Goal: Information Seeking & Learning: Learn about a topic

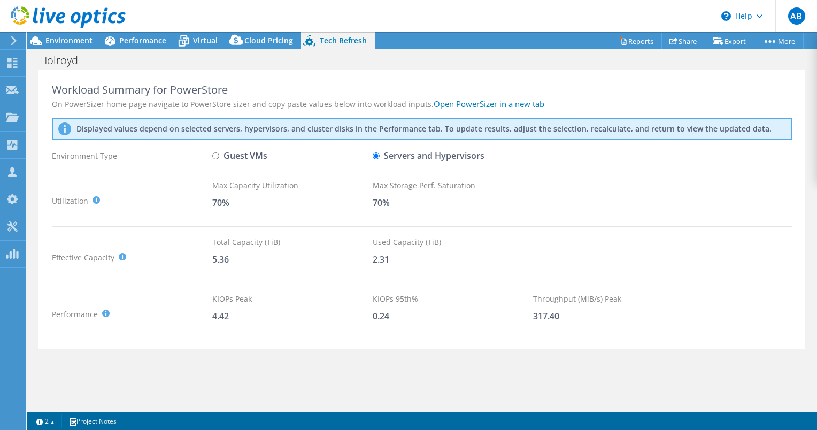
select select "USD"
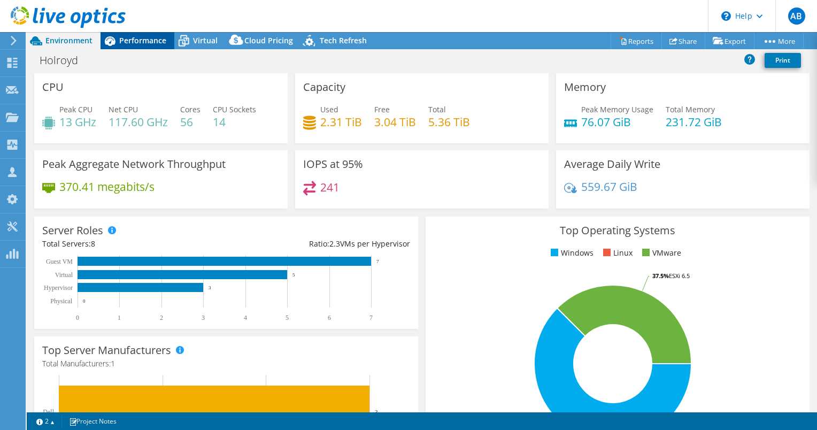
click at [142, 41] on span "Performance" at bounding box center [142, 40] width 47 height 10
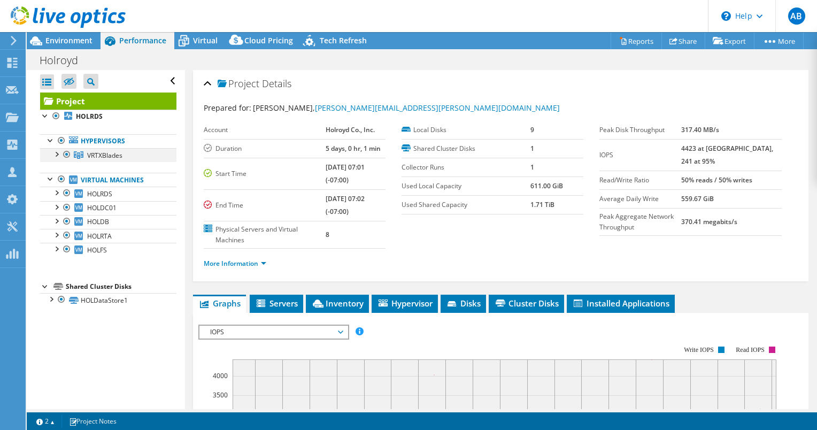
click at [55, 152] on div at bounding box center [56, 153] width 11 height 11
